Goal: Transaction & Acquisition: Purchase product/service

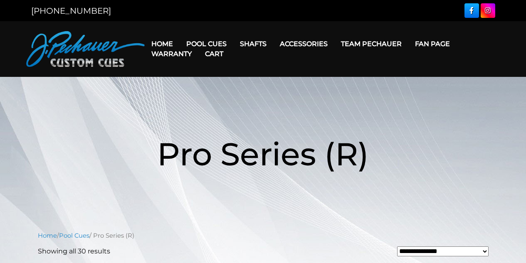
scroll to position [1871, 0]
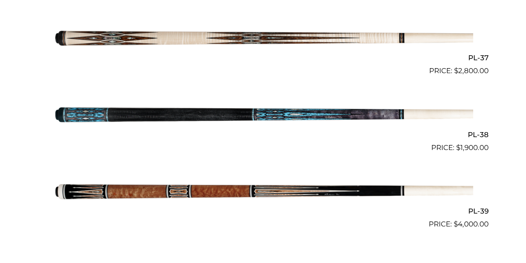
scroll to position [2292, 0]
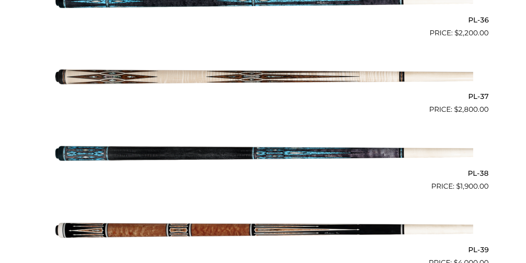
click at [247, 75] on img at bounding box center [263, 77] width 420 height 70
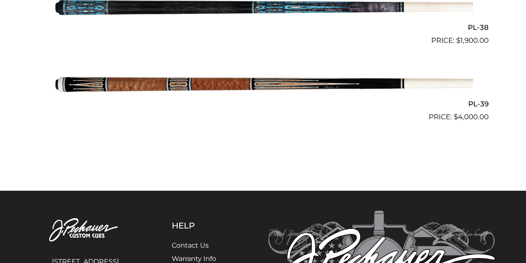
scroll to position [2441, 0]
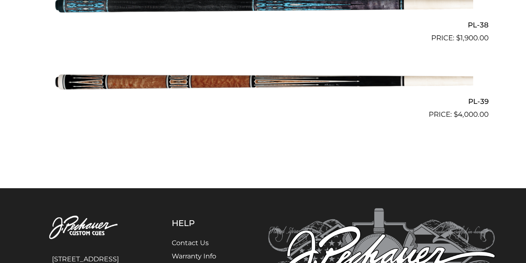
click at [270, 79] on img at bounding box center [263, 82] width 420 height 70
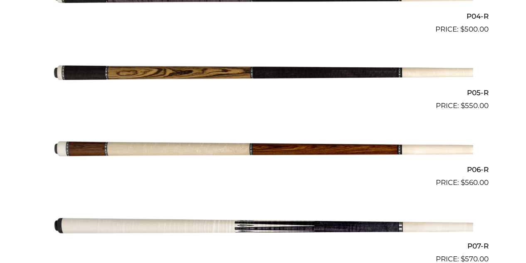
scroll to position [530, 0]
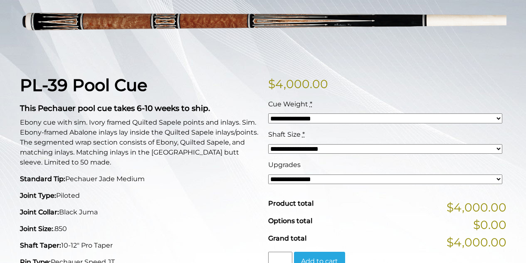
scroll to position [146, 0]
